Goal: Task Accomplishment & Management: Manage account settings

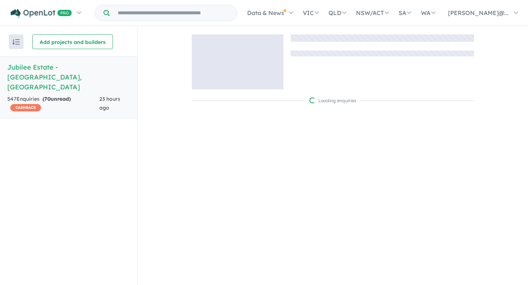
scroll to position [1, 0]
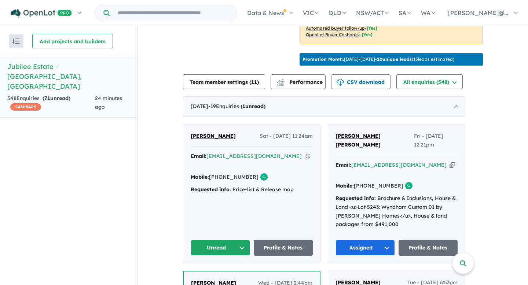
scroll to position [238, 0]
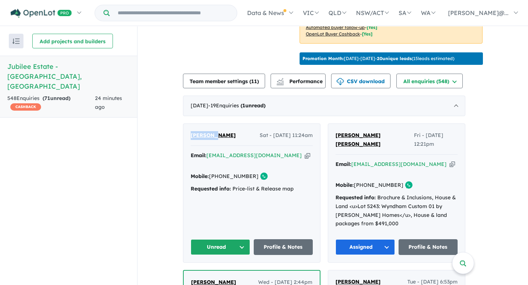
drag, startPoint x: 192, startPoint y: 133, endPoint x: 218, endPoint y: 131, distance: 25.4
click at [218, 131] on div "[PERSON_NAME] Sat - [DATE] 11:24am Email: [EMAIL_ADDRESS][DOMAIN_NAME] Copied! …" at bounding box center [251, 193] width 137 height 139
copy span "[PERSON_NAME]"
drag, startPoint x: 237, startPoint y: 130, endPoint x: 219, endPoint y: 132, distance: 18.2
click at [219, 132] on div "[PERSON_NAME] Sat - [DATE] 11:24am" at bounding box center [252, 138] width 122 height 15
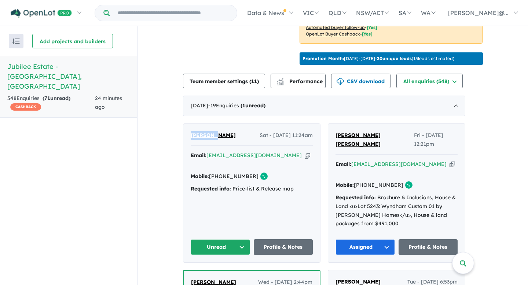
copy span "[PERSON_NAME]"
click at [305, 153] on icon "button" at bounding box center [308, 156] width 6 height 8
copy span "[PERSON_NAME]"
drag, startPoint x: 224, startPoint y: 165, endPoint x: 252, endPoint y: 166, distance: 28.3
click at [252, 173] on link "[PHONE_NUMBER]" at bounding box center [234, 176] width 50 height 7
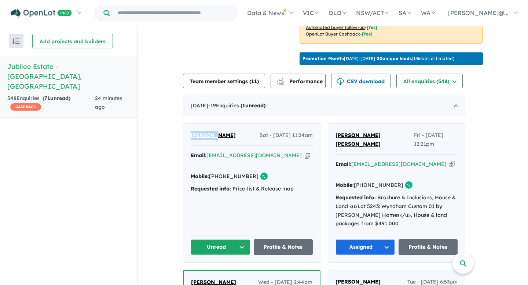
copy link "481 244 020"
click at [246, 240] on button "Unread" at bounding box center [220, 248] width 59 height 16
click at [235, 273] on button "Assigned" at bounding box center [223, 281] width 64 height 17
